Goal: Check status: Check status

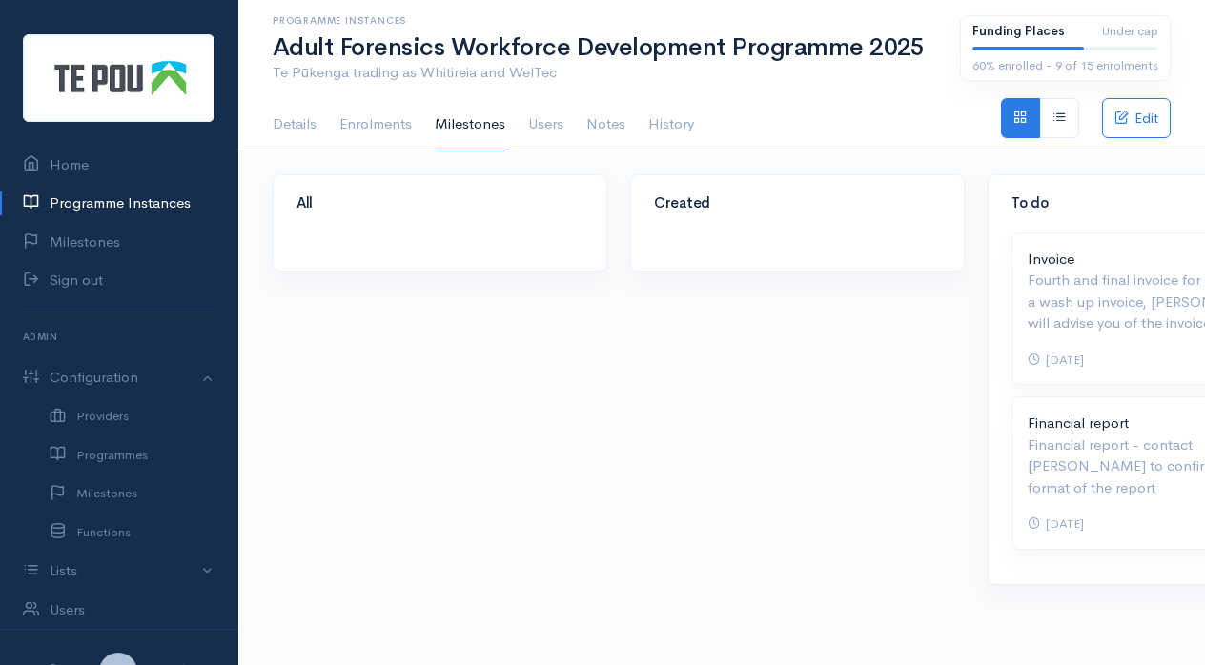
click at [118, 194] on link "Programme Instances" at bounding box center [118, 203] width 237 height 39
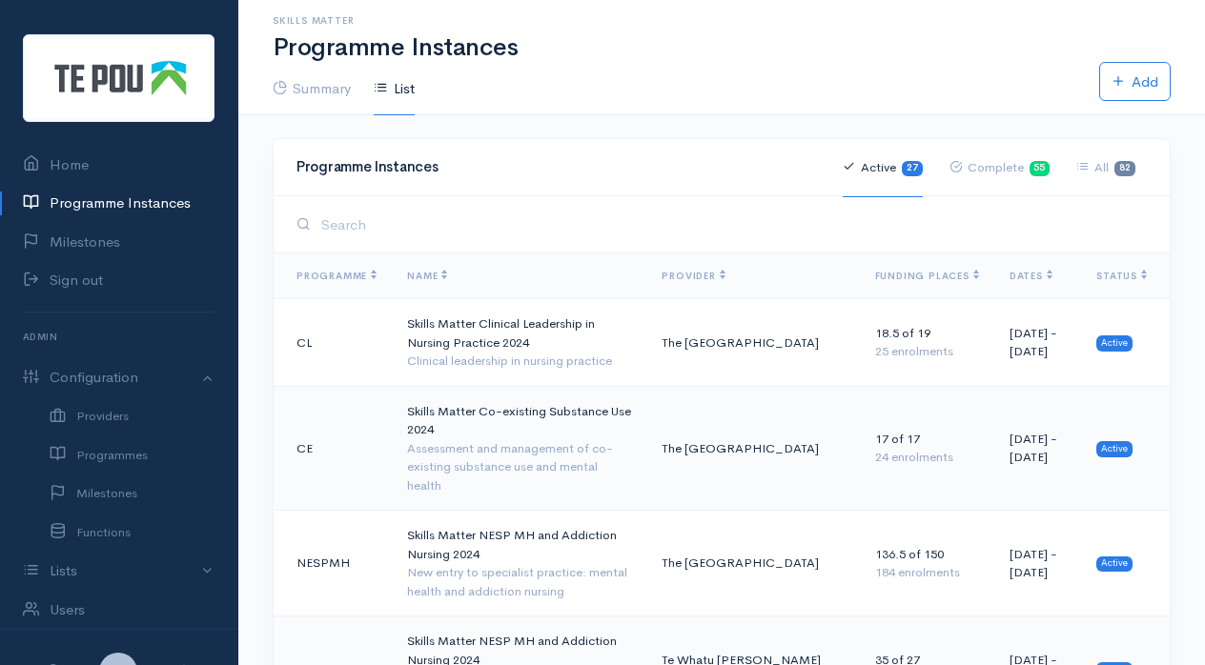
drag, startPoint x: 642, startPoint y: 70, endPoint x: 884, endPoint y: 60, distance: 242.3
click at [884, 60] on div "Skills Matter Programme Instances Summary List Add" at bounding box center [722, 57] width 898 height 114
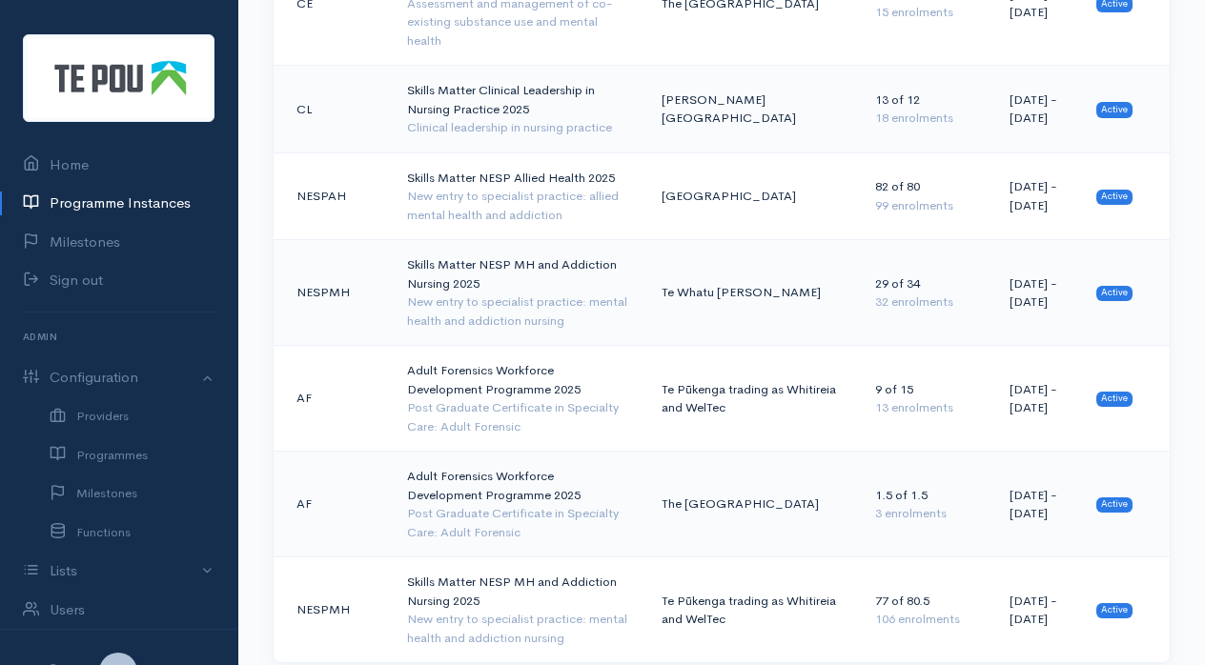
scroll to position [2386, 0]
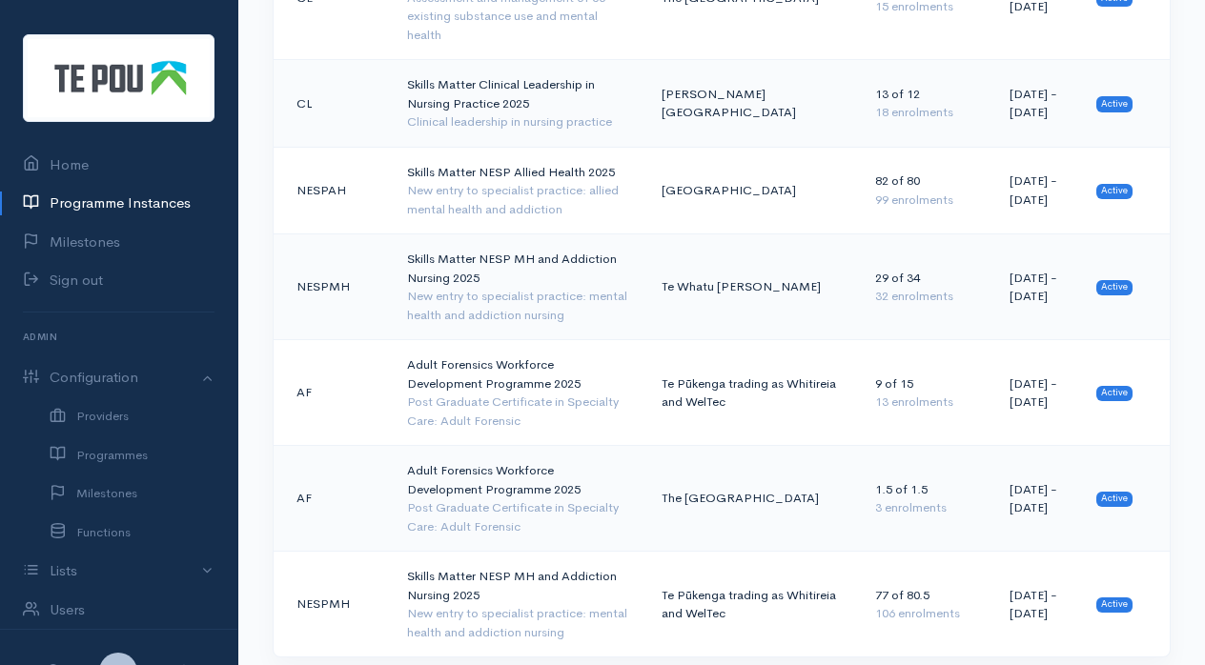
click at [477, 552] on td "Skills Matter NESP MH and Addiction Nursing 2025 New entry to specialist practi…" at bounding box center [519, 605] width 254 height 106
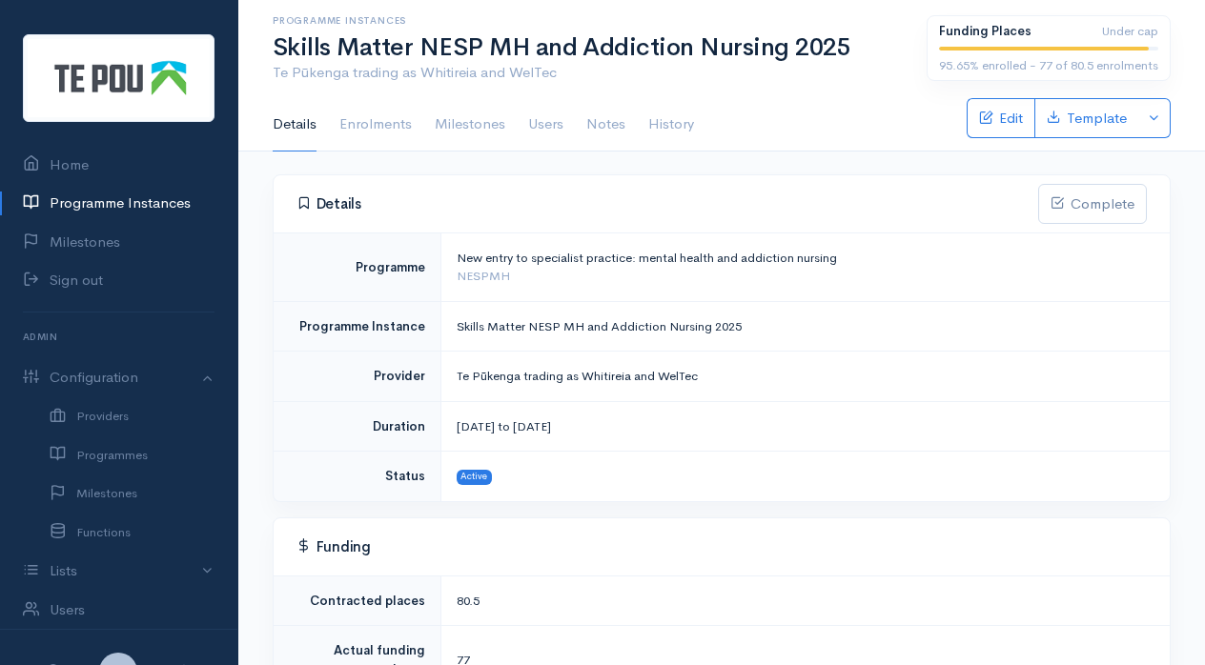
click at [374, 126] on link "Enrolments" at bounding box center [375, 124] width 72 height 53
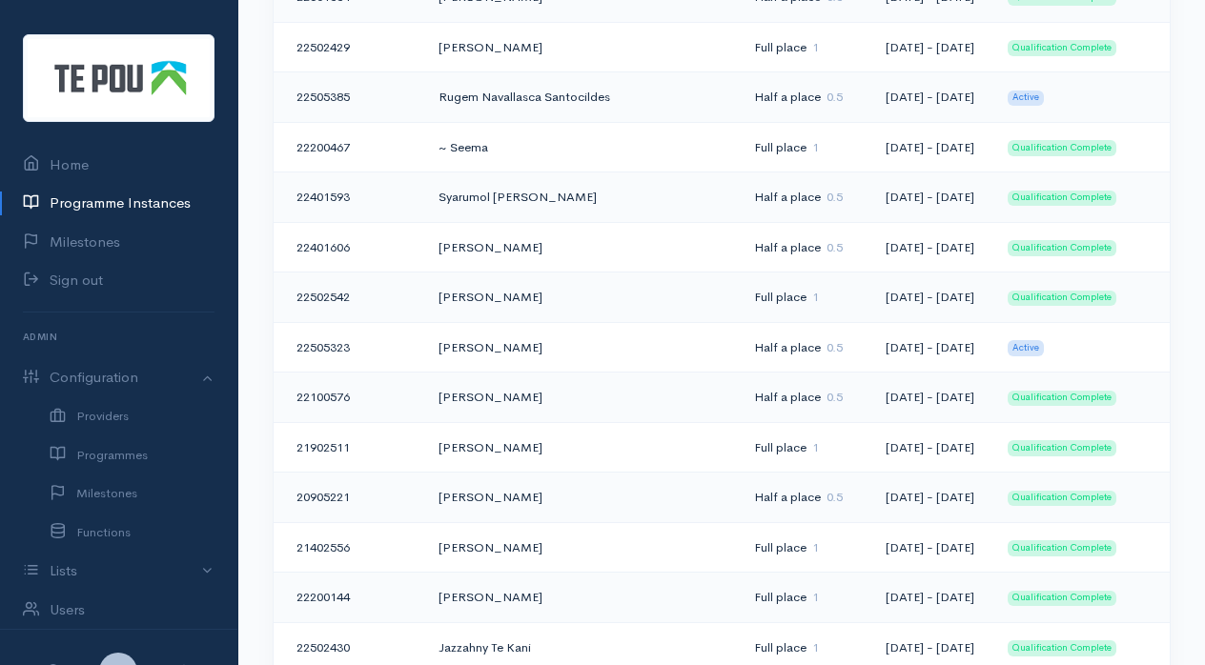
scroll to position [4116, 0]
click at [988, 621] on td "01 Feb 2025 - 30 Nov 2025" at bounding box center [931, 646] width 122 height 51
click at [986, 621] on td "01 Feb 2025 - 30 Nov 2025" at bounding box center [931, 646] width 122 height 51
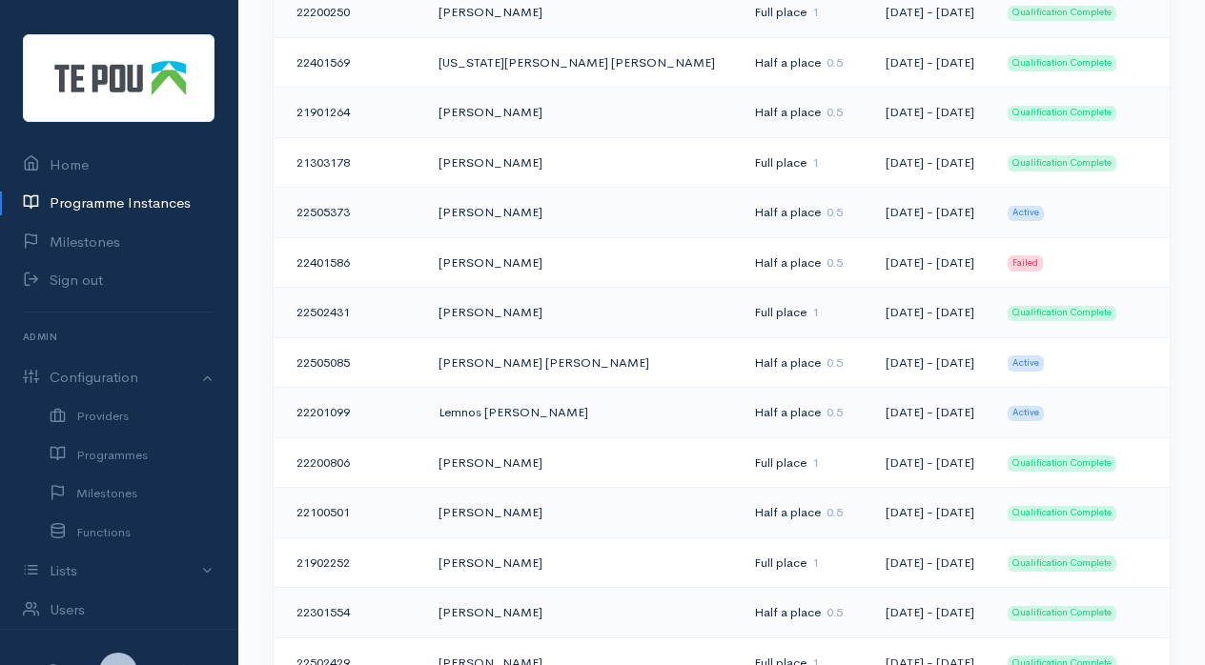
scroll to position [3494, 0]
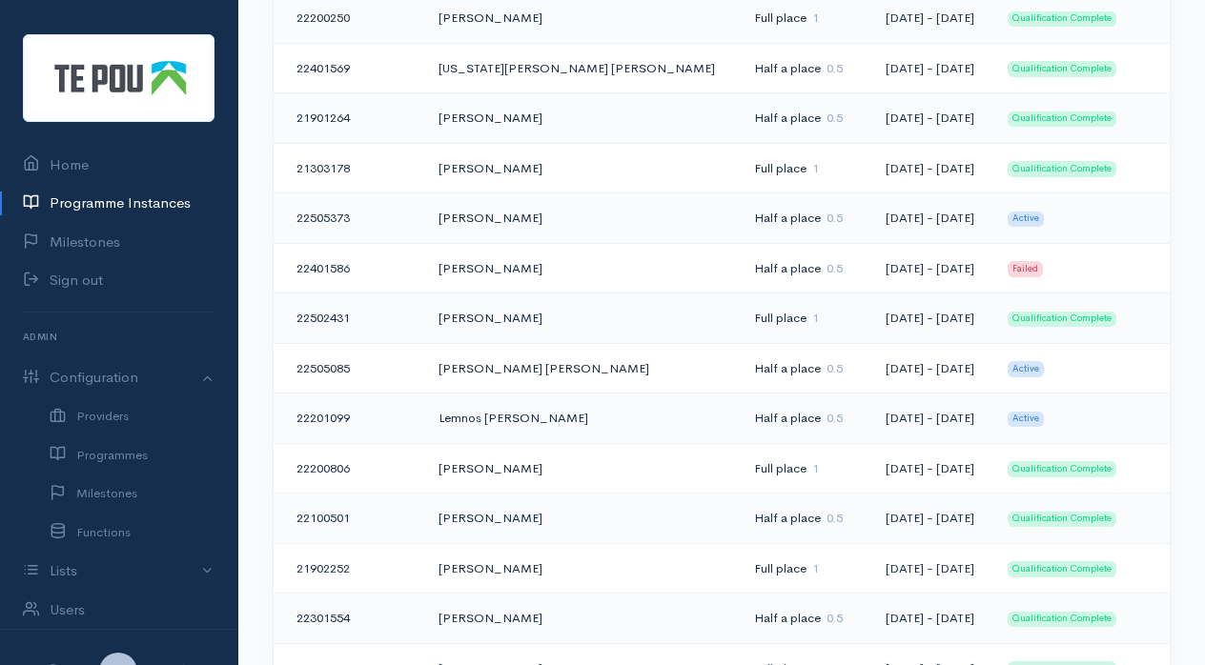
click at [490, 394] on td "Lemnos Hera Rawhiti" at bounding box center [580, 419] width 315 height 51
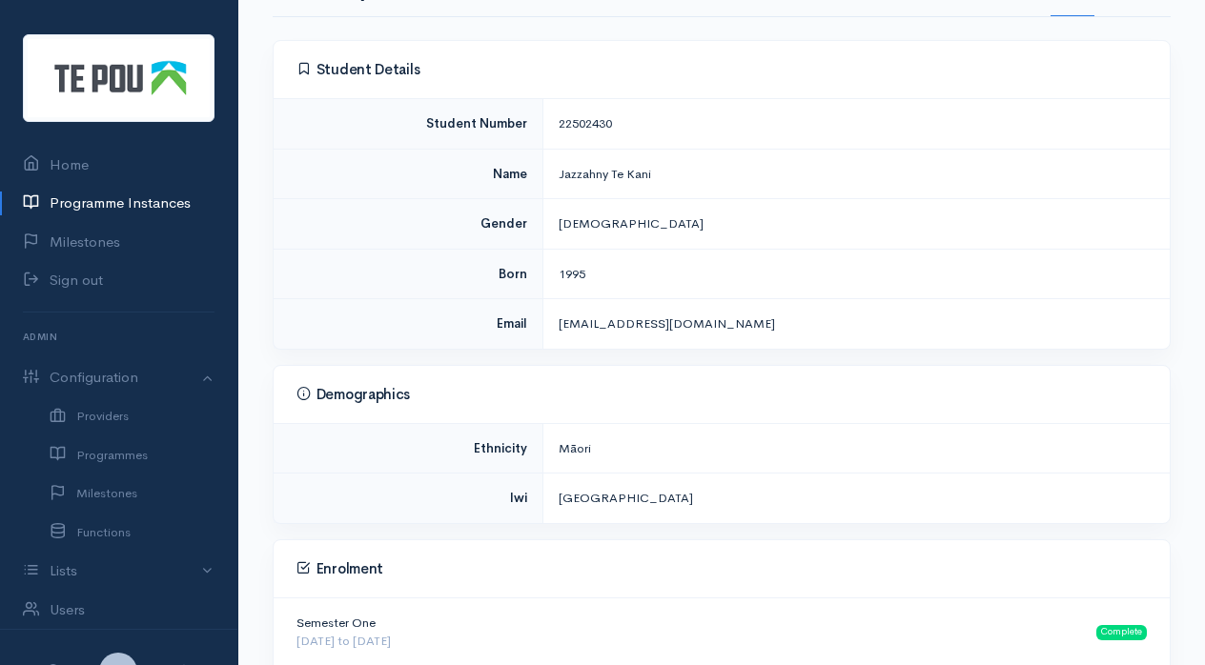
scroll to position [242, 0]
